Goal: Answer question/provide support: Share knowledge or assist other users

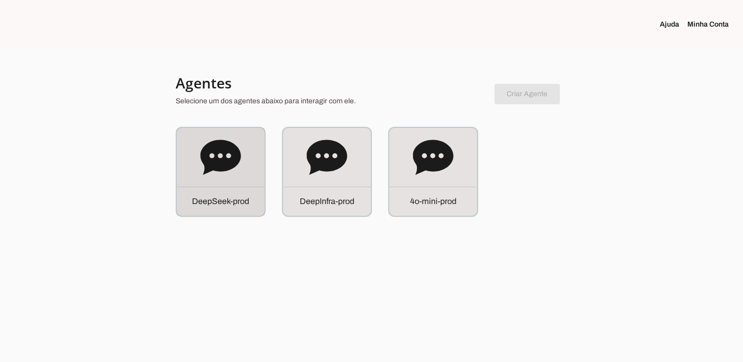
click at [248, 154] on div "D e e p S e e k - p r o d" at bounding box center [221, 172] width 88 height 88
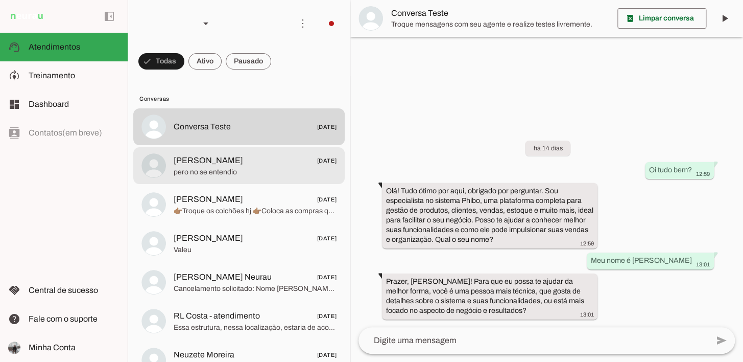
click at [265, 179] on md-item "[PERSON_NAME] [DATE] pero no se entendio" at bounding box center [238, 165] width 211 height 37
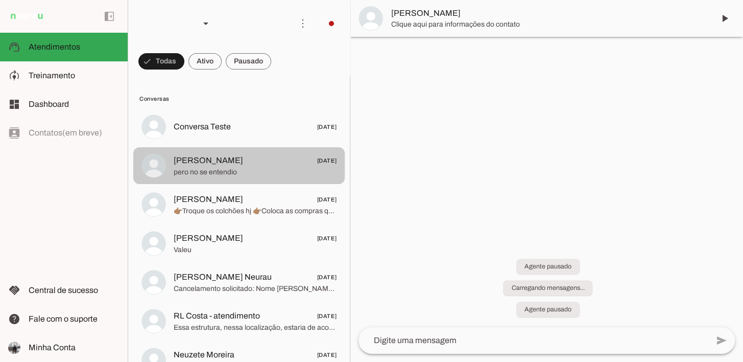
click at [265, 130] on span "Conversa Teste [DATE]" at bounding box center [255, 127] width 163 height 13
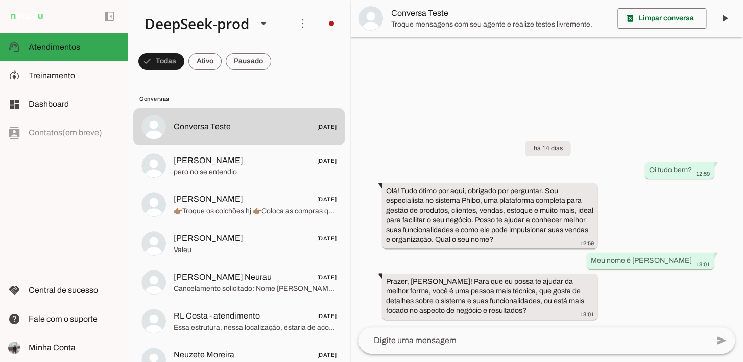
click at [440, 104] on div at bounding box center [546, 181] width 393 height 362
drag, startPoint x: 423, startPoint y: 97, endPoint x: 316, endPoint y: 101, distance: 107.3
click at [422, 98] on div at bounding box center [546, 181] width 393 height 362
click at [211, 29] on div "DeepSeek-prod" at bounding box center [192, 23] width 113 height 35
click at [273, 98] on md-item "DeepInfra-prod" at bounding box center [343, 94] width 140 height 29
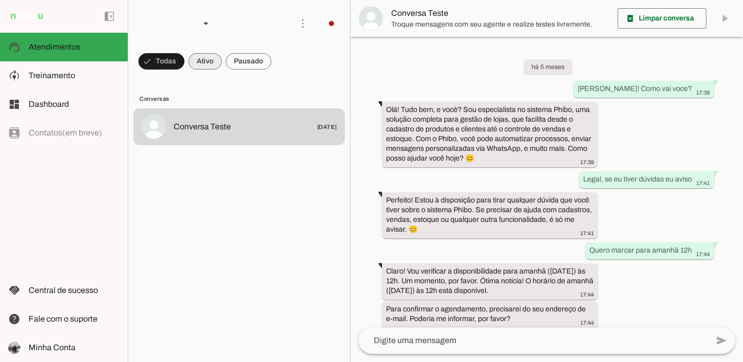
scroll to position [495, 0]
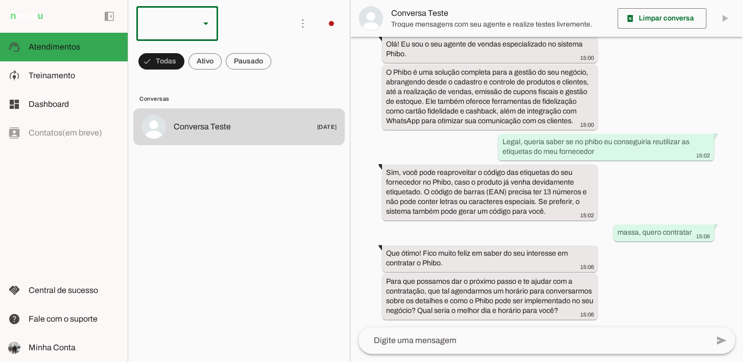
click at [200, 17] on slot at bounding box center [206, 23] width 12 height 12
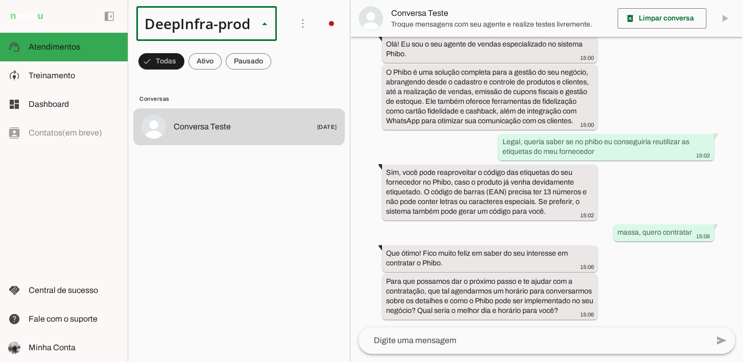
click at [0, 0] on slot "4o-mini-prod" at bounding box center [0, 0] width 0 height 0
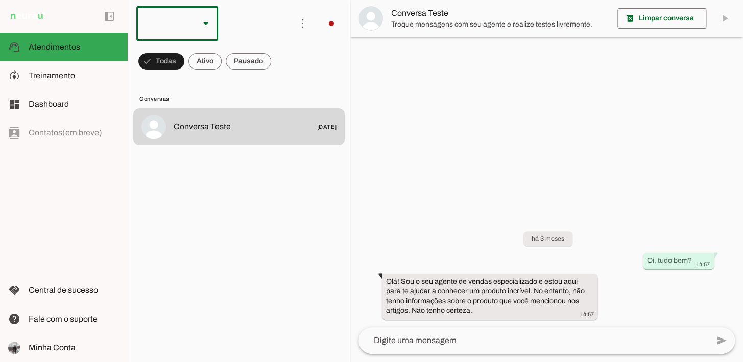
click at [189, 34] on div at bounding box center [163, 23] width 55 height 35
click at [273, 67] on md-item "DeepSeek-prod" at bounding box center [314, 65] width 82 height 29
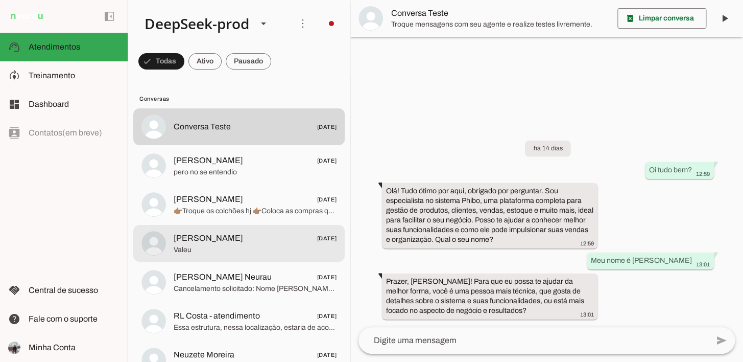
click at [210, 234] on span "[PERSON_NAME]" at bounding box center [208, 238] width 69 height 12
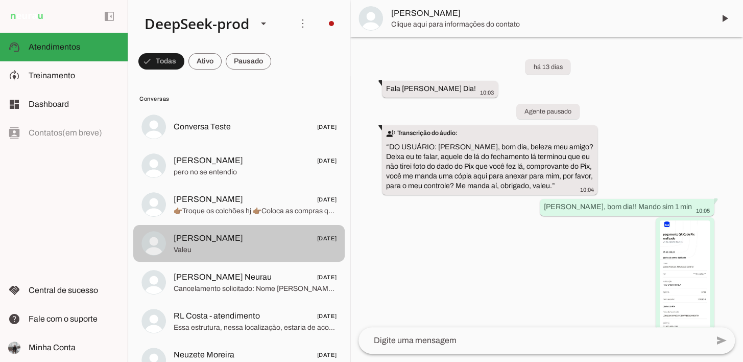
scroll to position [130, 0]
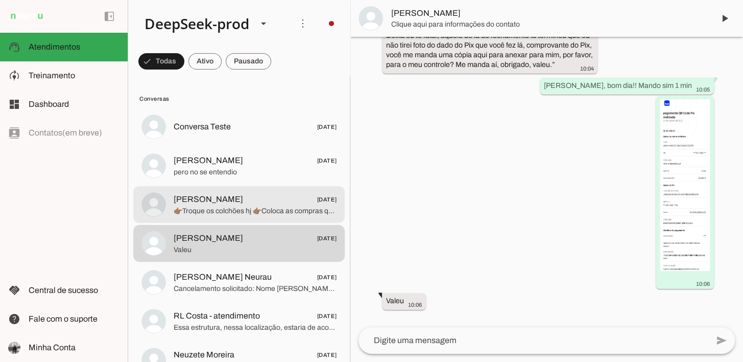
click at [215, 206] on span "👉🏽Troque os colchões hj 👉🏽Coloca as compras que chegaram no meu quarto. 🙏🙏" at bounding box center [255, 210] width 163 height 10
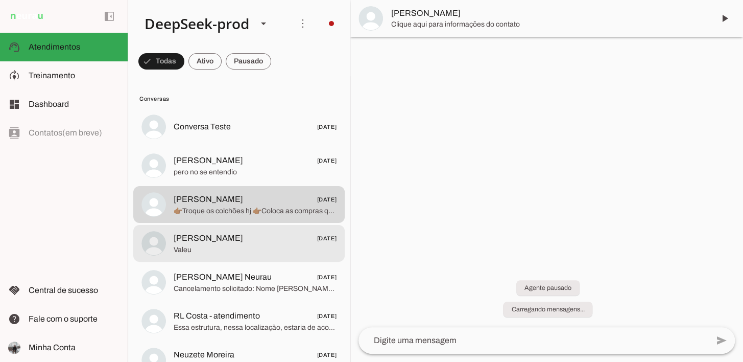
click at [481, 257] on div "Agente pausado Carregando mensagens..." at bounding box center [546, 291] width 393 height 69
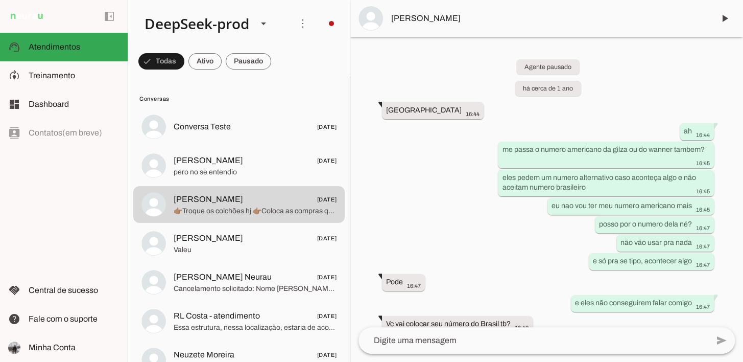
scroll to position [38654, 0]
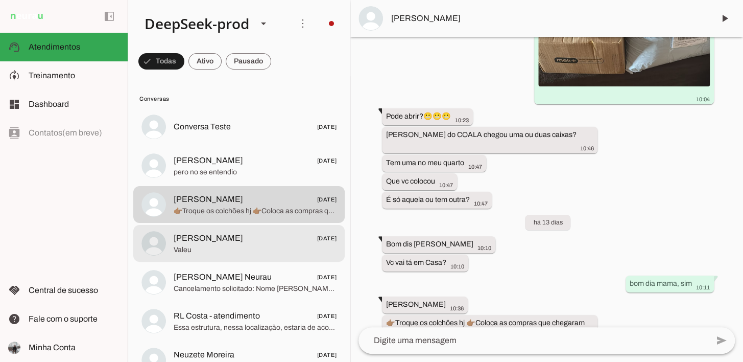
click at [273, 246] on span "Valeu" at bounding box center [255, 249] width 163 height 10
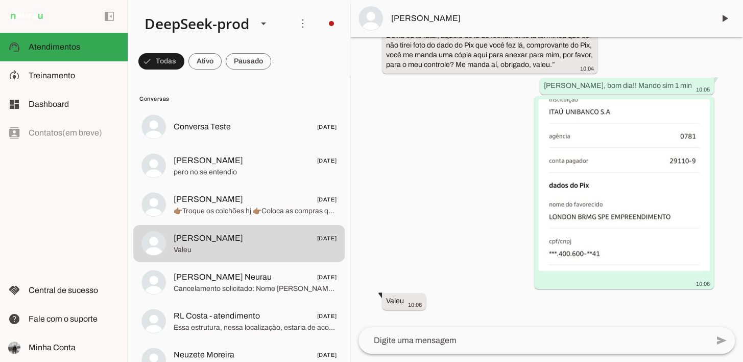
click at [441, 210] on div "há 13 dias Fala [PERSON_NAME] Dia! 10:03 more_vert Agente pausado transcribe Tr…" at bounding box center [546, 182] width 393 height 290
